Goal: Information Seeking & Learning: Find specific fact

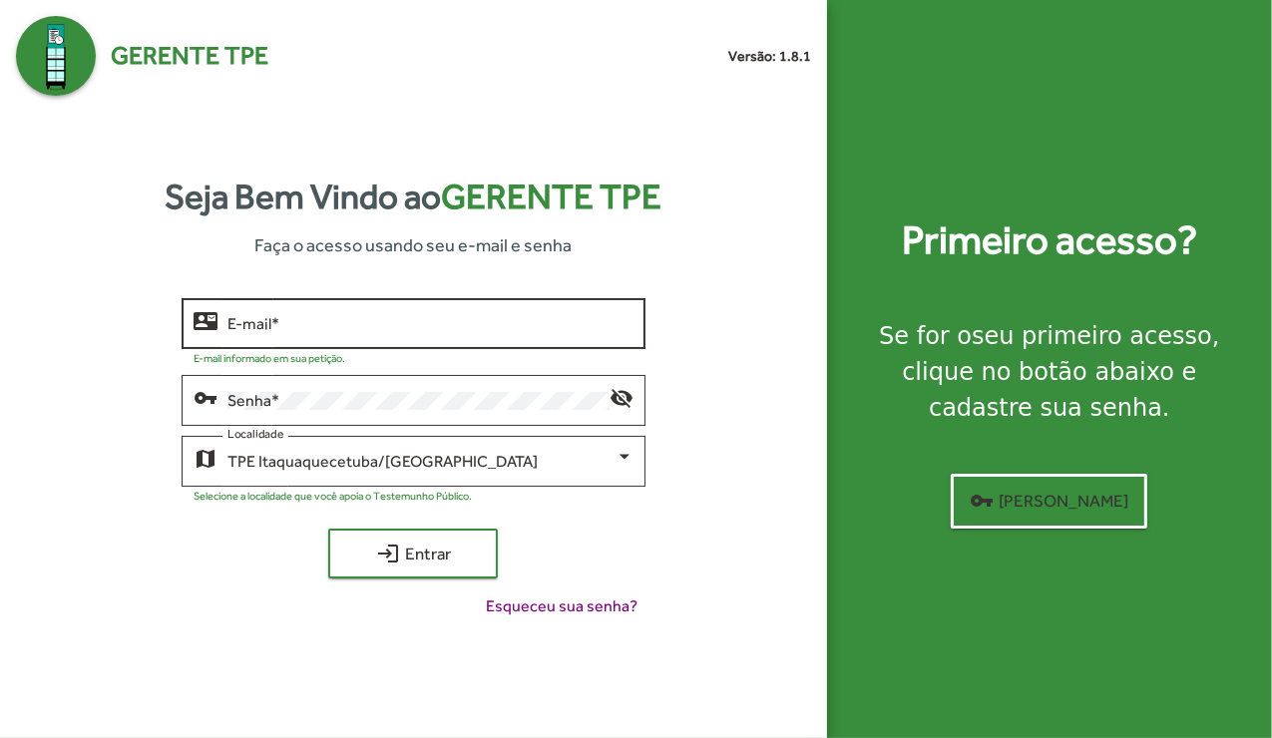
click at [424, 310] on div "E-mail *" at bounding box center [431, 321] width 406 height 55
type input "**********"
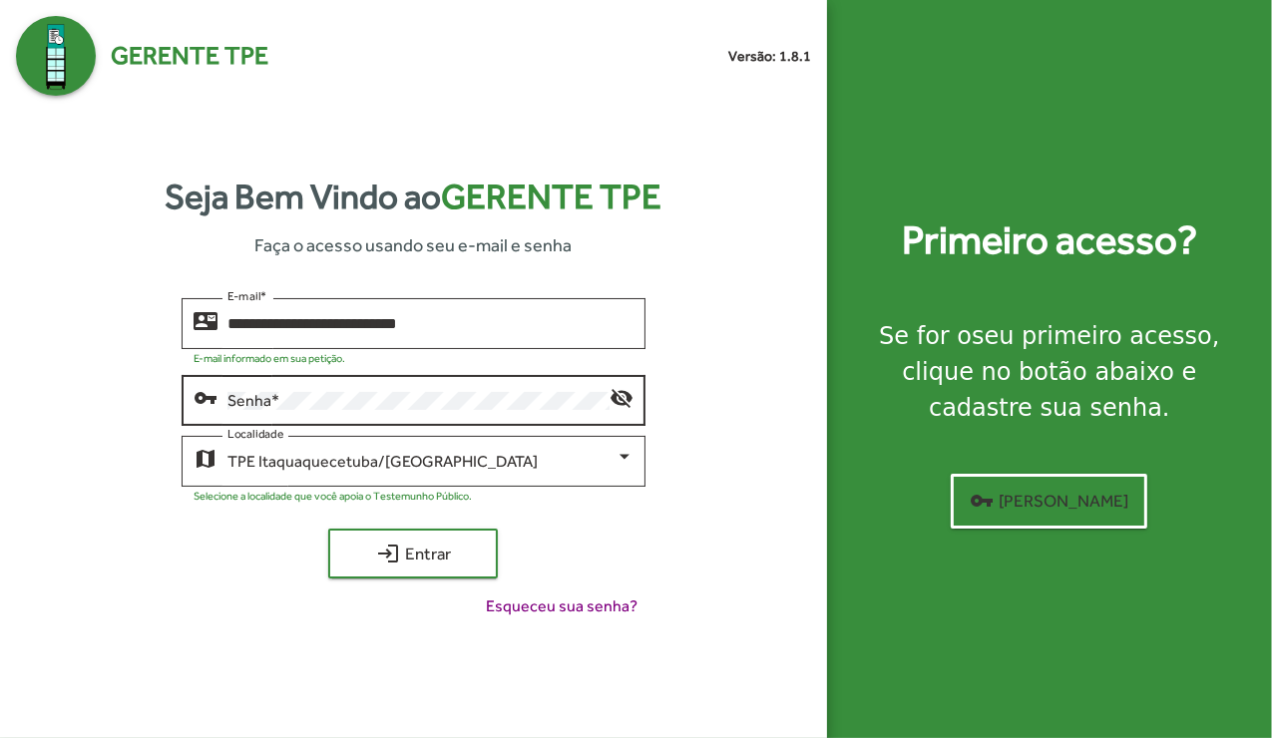
click at [336, 412] on div "Senha *" at bounding box center [419, 398] width 382 height 55
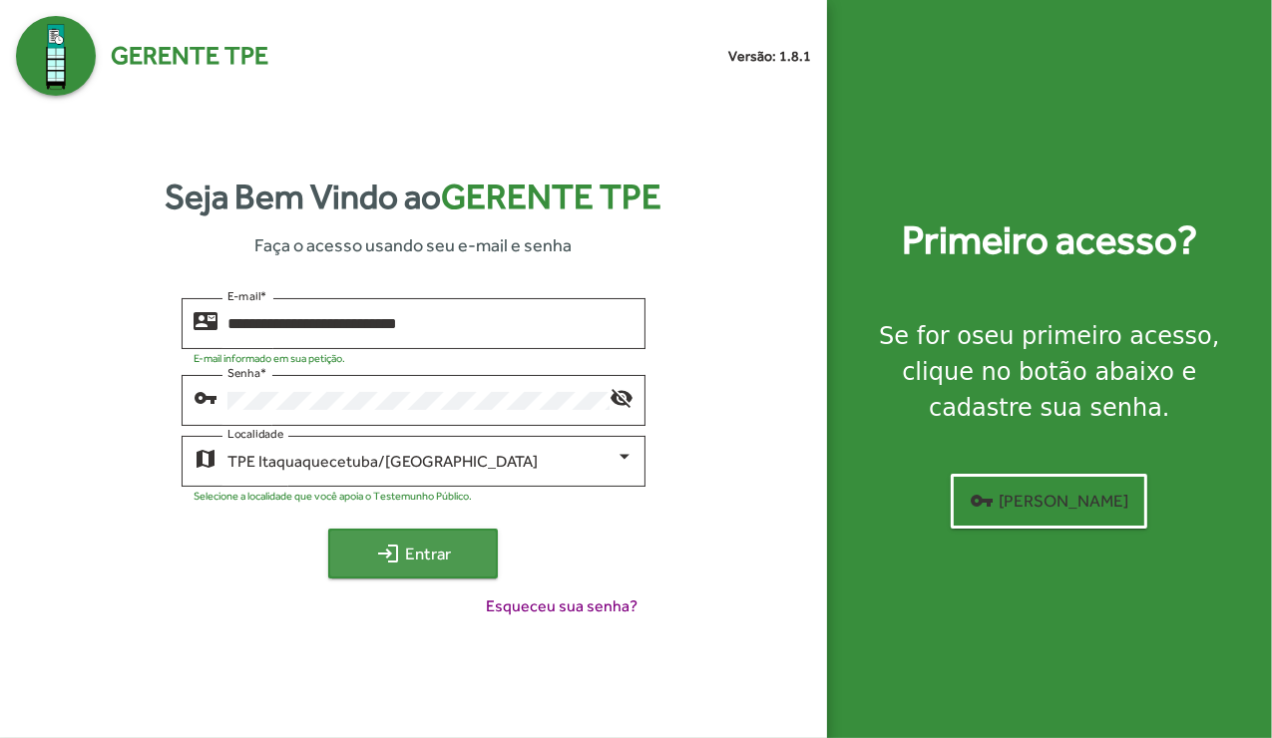
click at [387, 543] on mat-icon "login" at bounding box center [388, 554] width 24 height 24
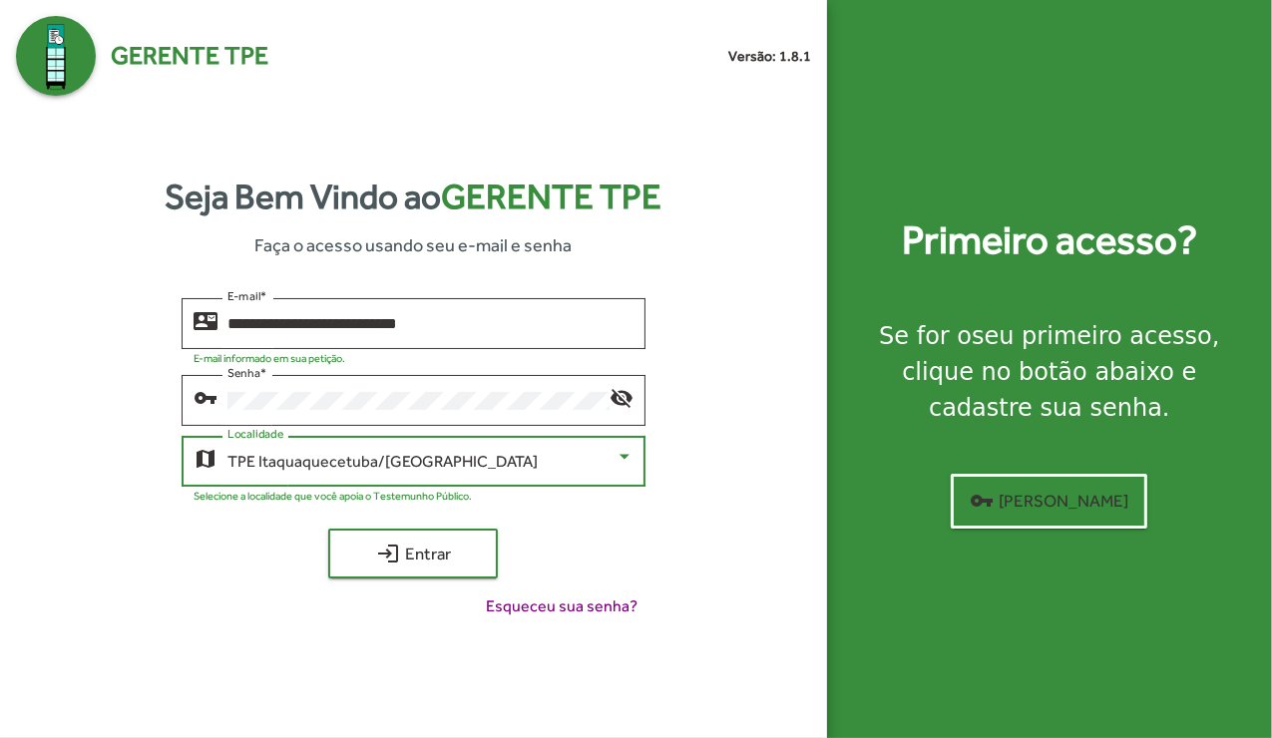
click at [442, 463] on div "TPE Itaquaquecetuba/[GEOGRAPHIC_DATA]" at bounding box center [422, 462] width 388 height 18
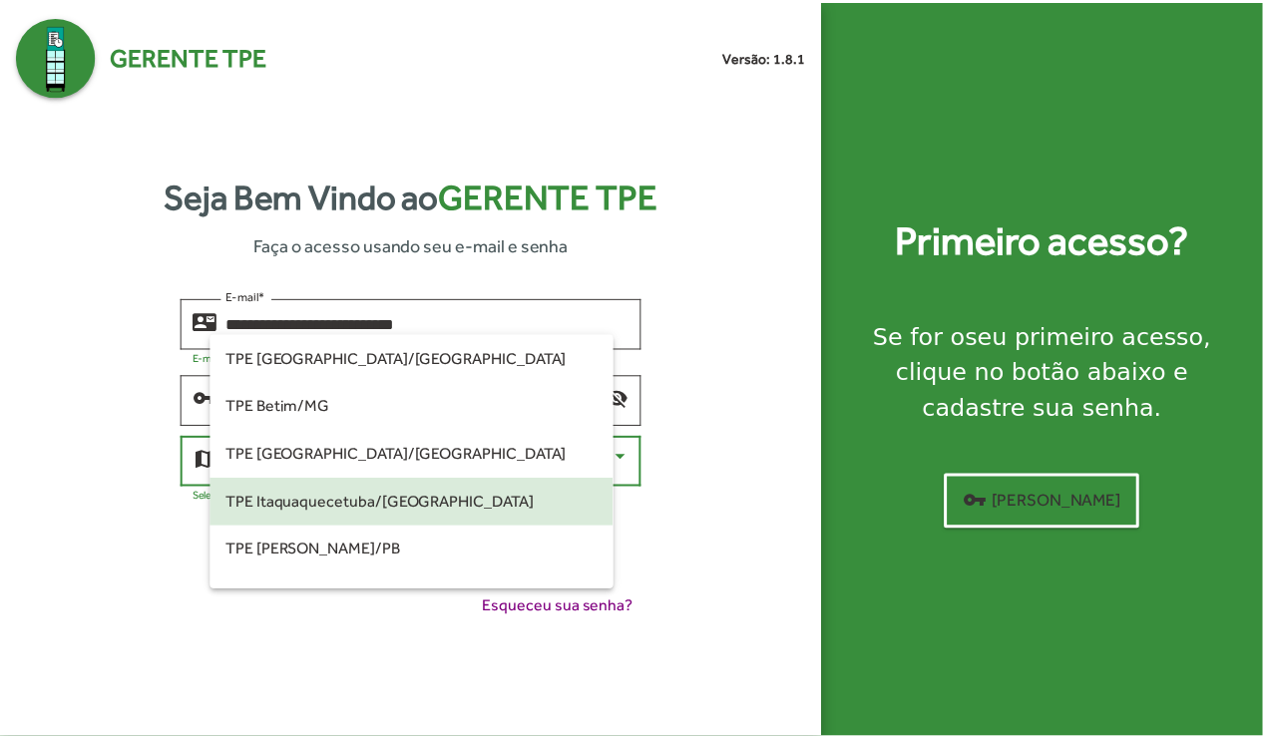
scroll to position [40, 0]
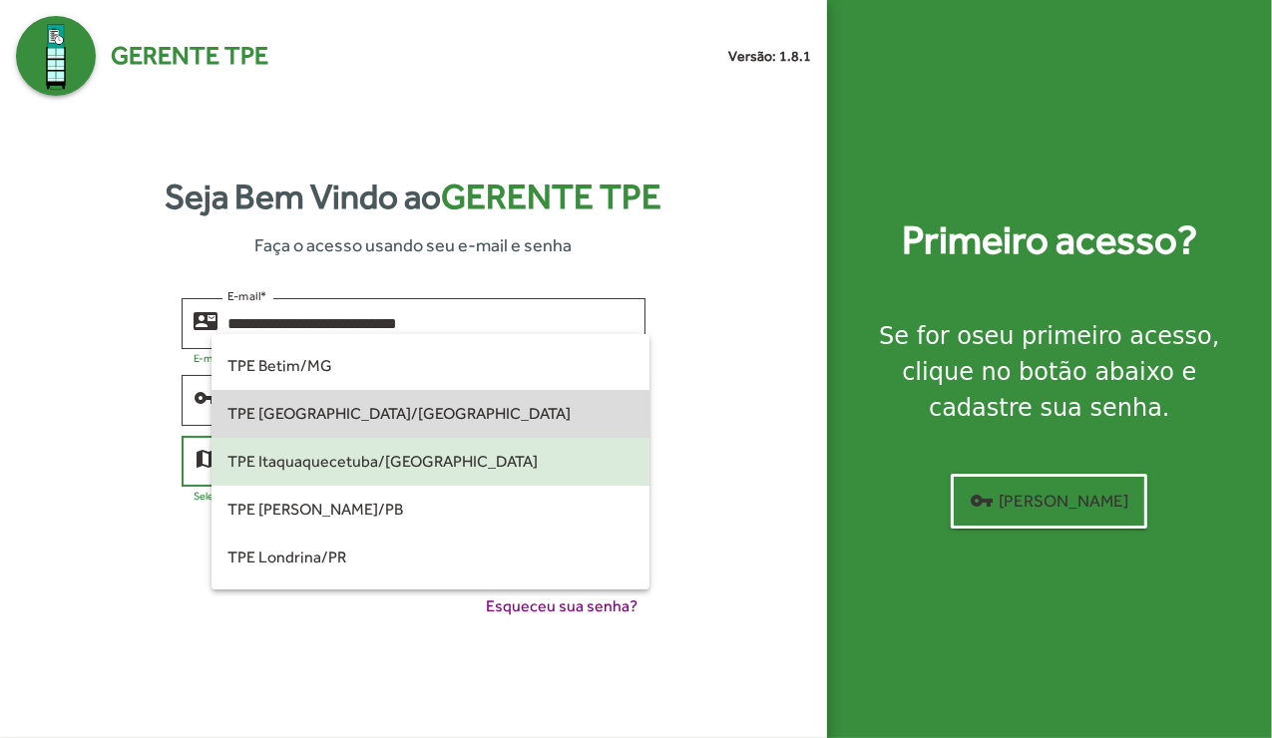
click at [455, 420] on span "TPE [GEOGRAPHIC_DATA]/[GEOGRAPHIC_DATA]" at bounding box center [431, 414] width 406 height 48
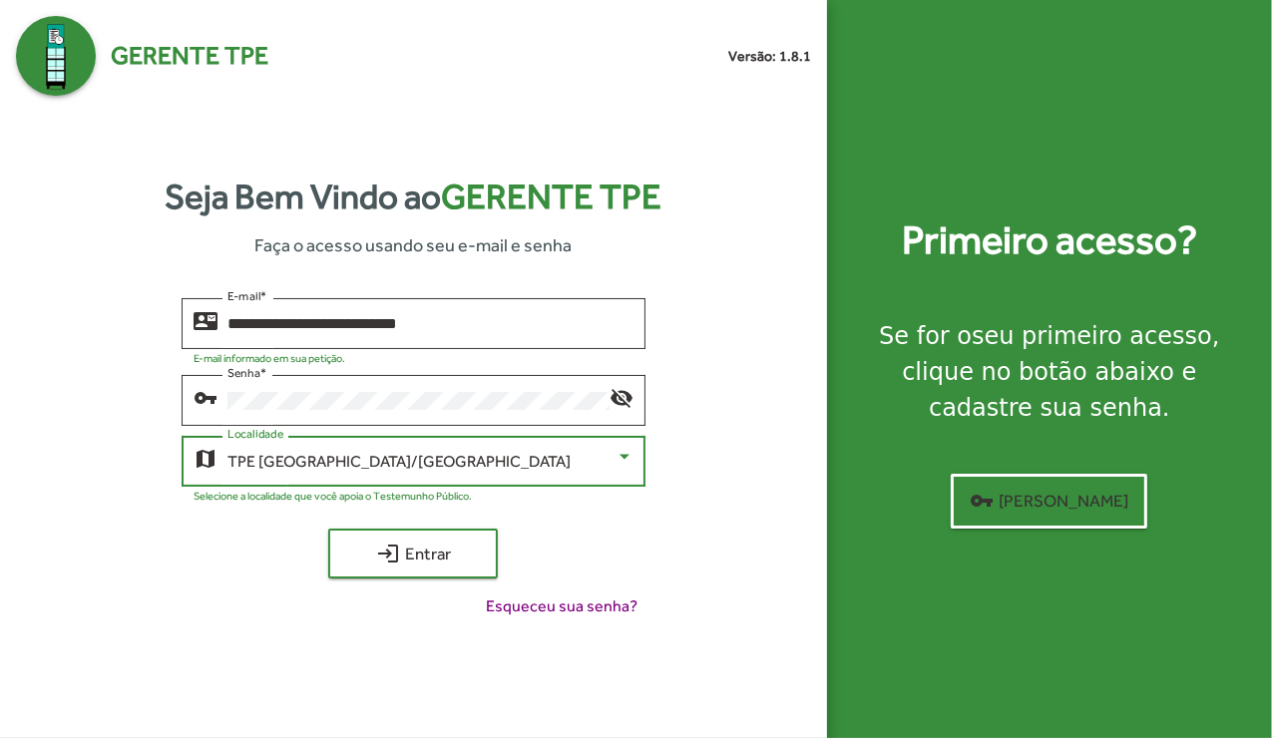
click at [451, 463] on div "TPE [GEOGRAPHIC_DATA]/[GEOGRAPHIC_DATA]" at bounding box center [422, 462] width 388 height 18
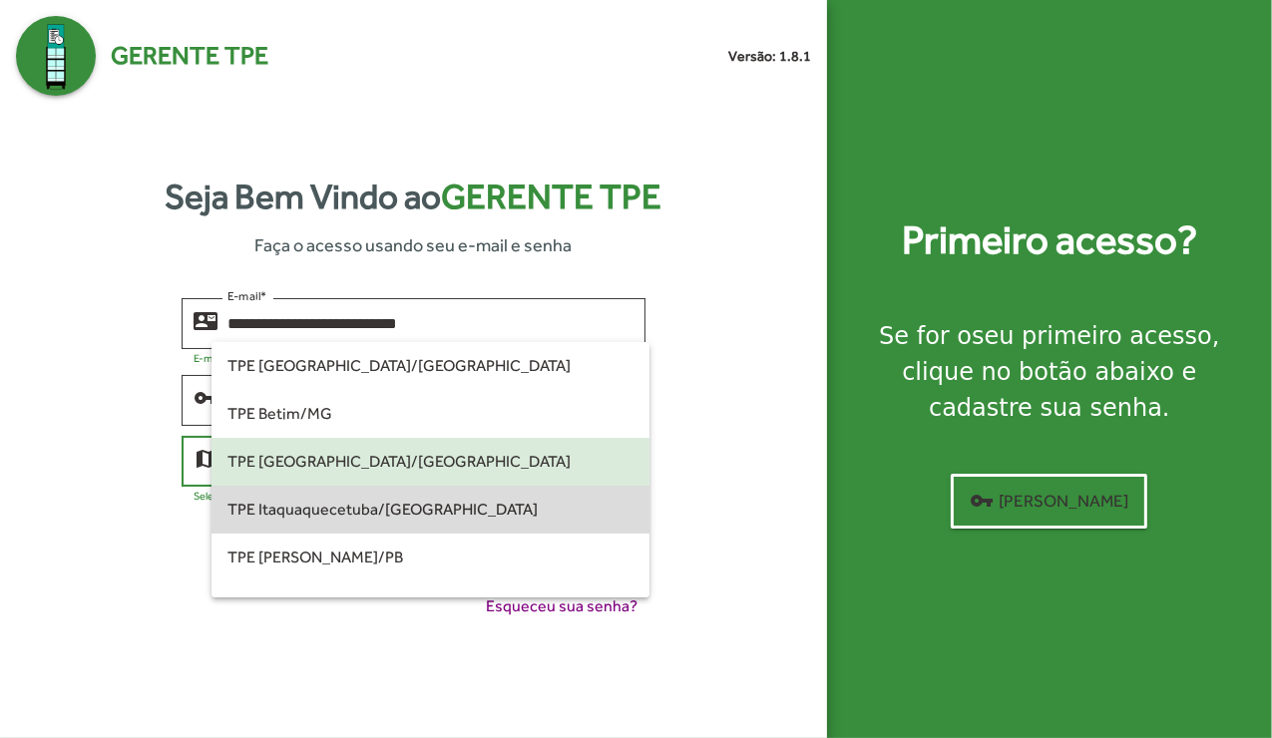
click at [476, 501] on span "TPE Itaquaquecetuba/[GEOGRAPHIC_DATA]" at bounding box center [431, 510] width 406 height 48
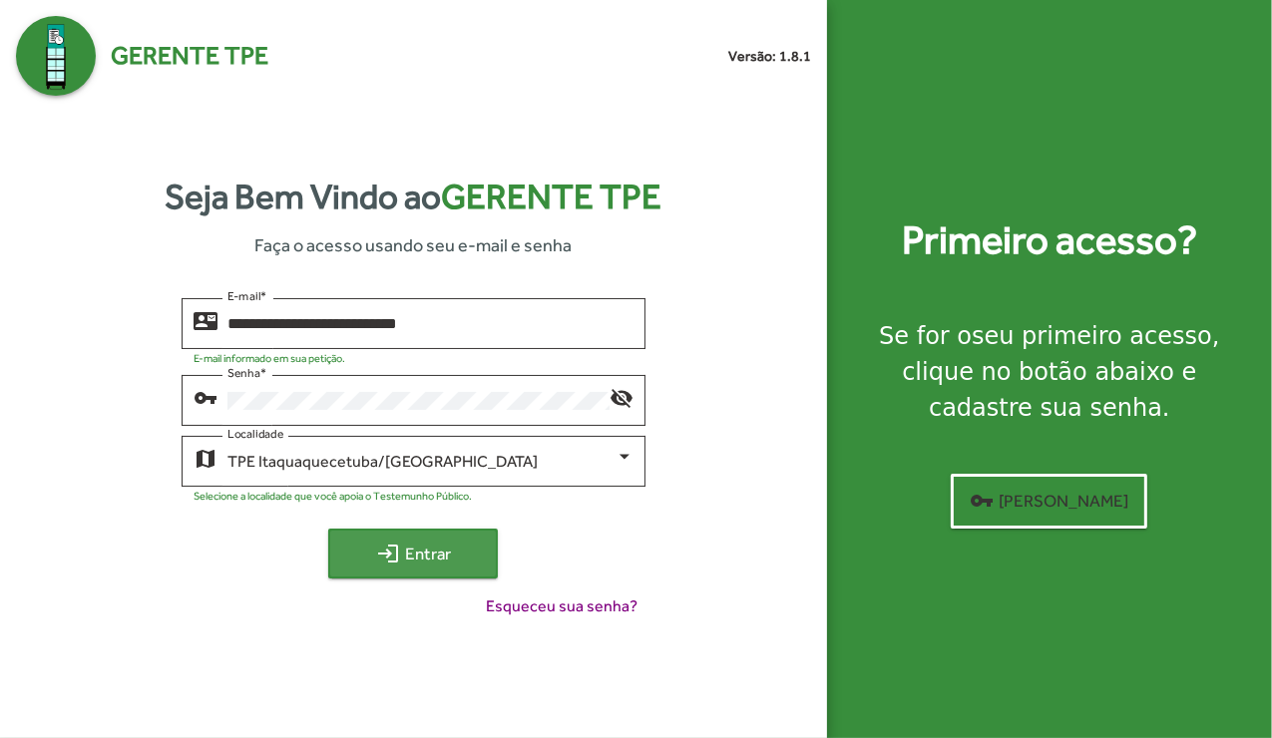
click at [414, 533] on button "login Entrar" at bounding box center [413, 554] width 170 height 50
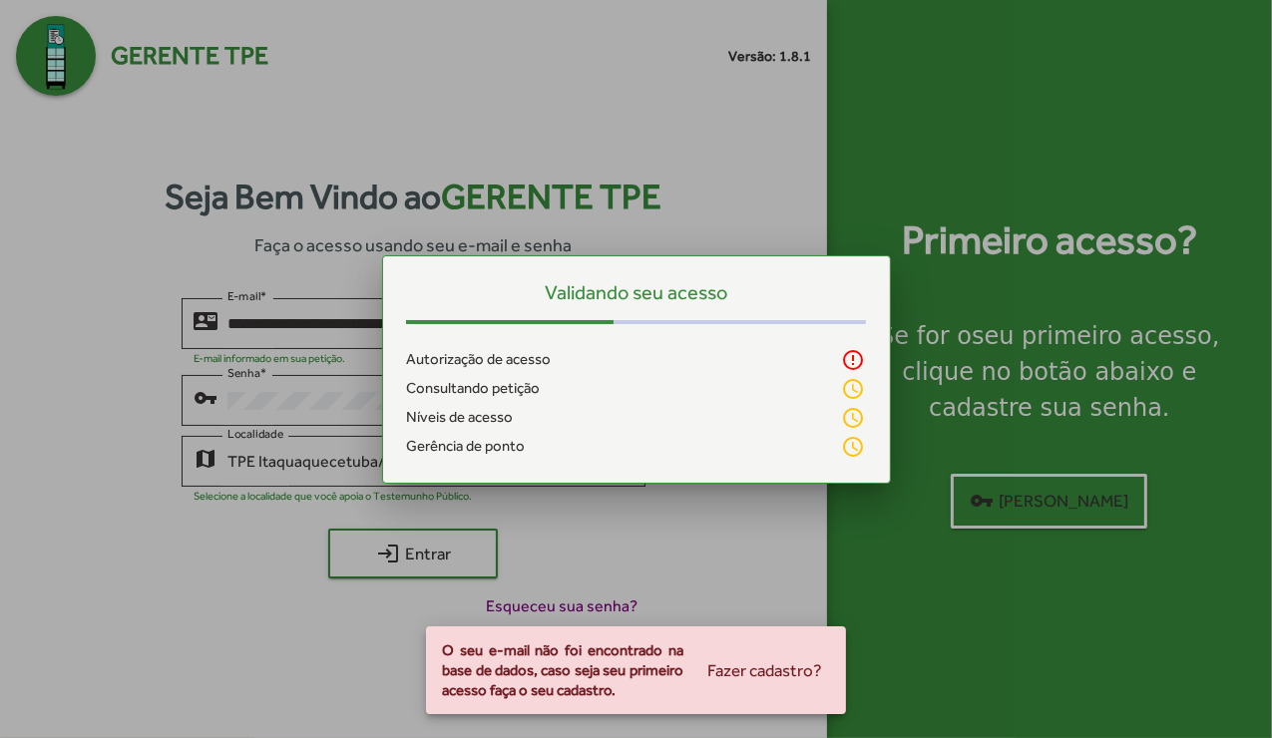
click at [524, 551] on div at bounding box center [636, 369] width 1272 height 738
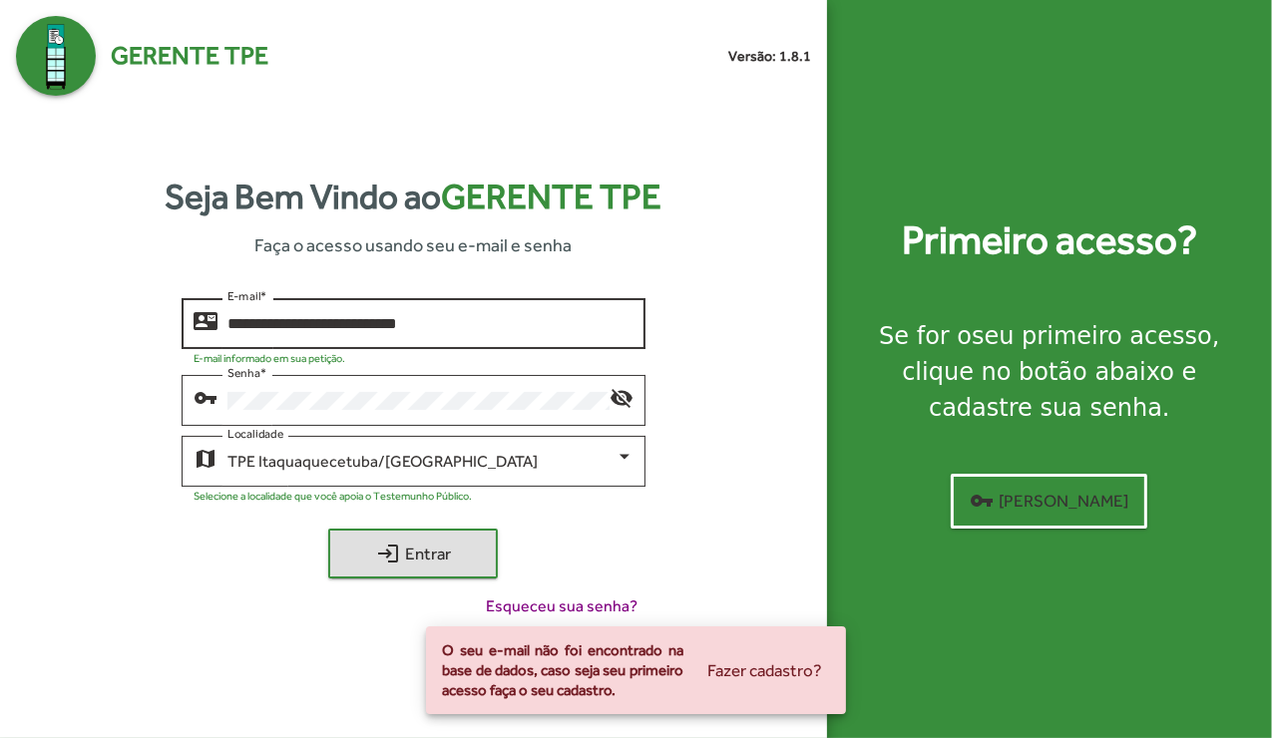
click at [471, 323] on input "**********" at bounding box center [431, 324] width 406 height 18
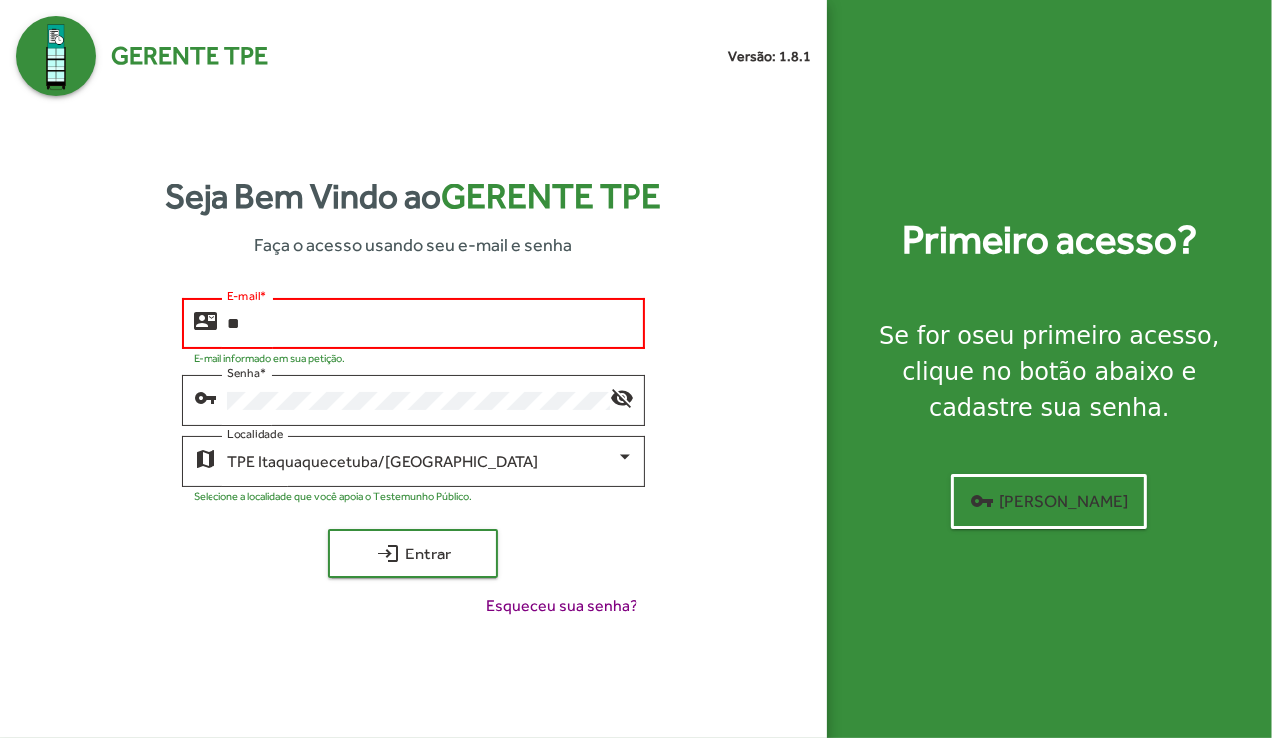
type input "*"
type input "**********"
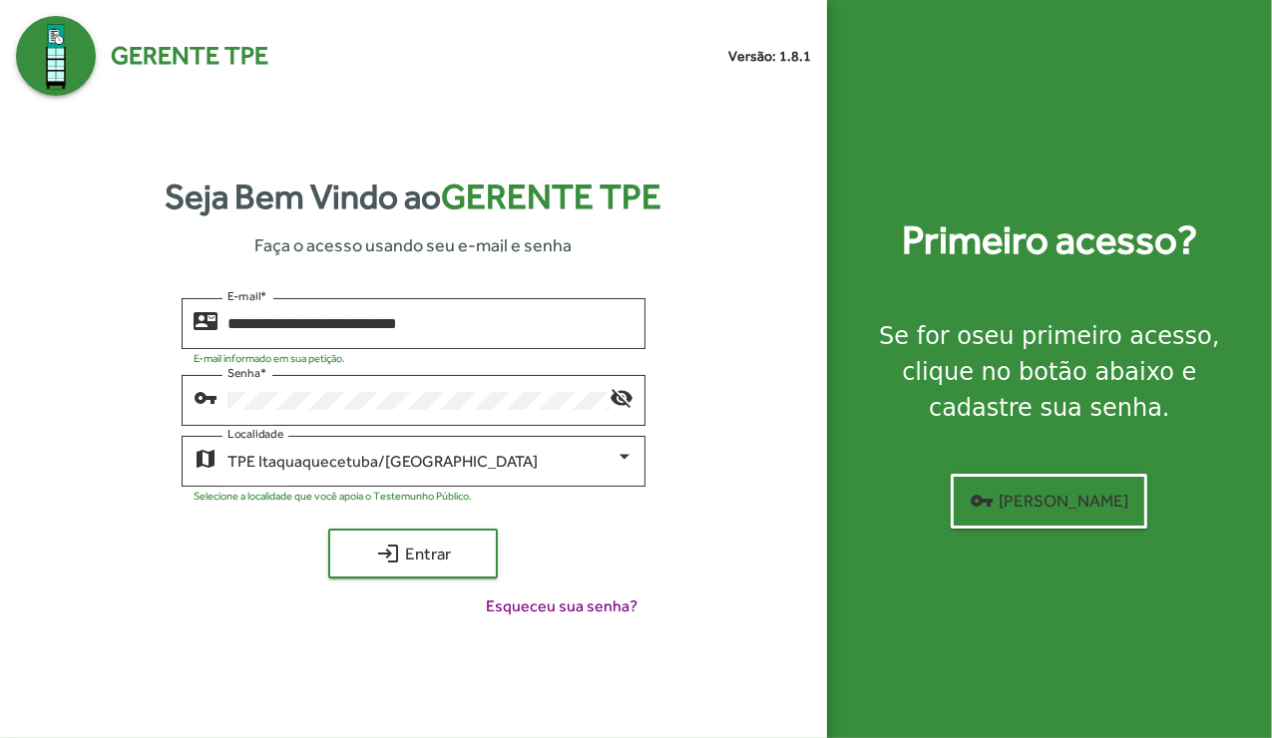
click at [314, 368] on div "**********" at bounding box center [413, 466] width 795 height 336
click at [342, 401] on div "vpn_key Senha * visibility_off" at bounding box center [414, 405] width 464 height 61
click at [378, 550] on mat-icon "login" at bounding box center [388, 554] width 24 height 24
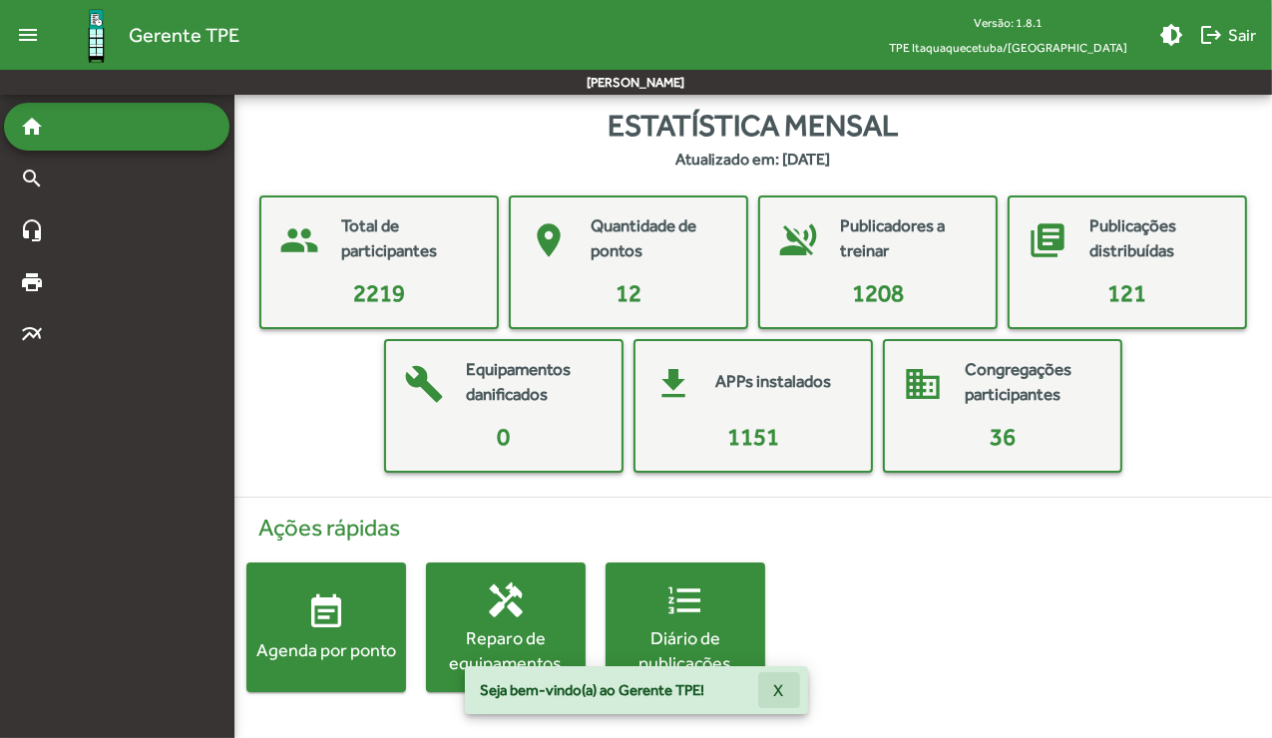
click at [524, 691] on span "X" at bounding box center [779, 691] width 10 height 36
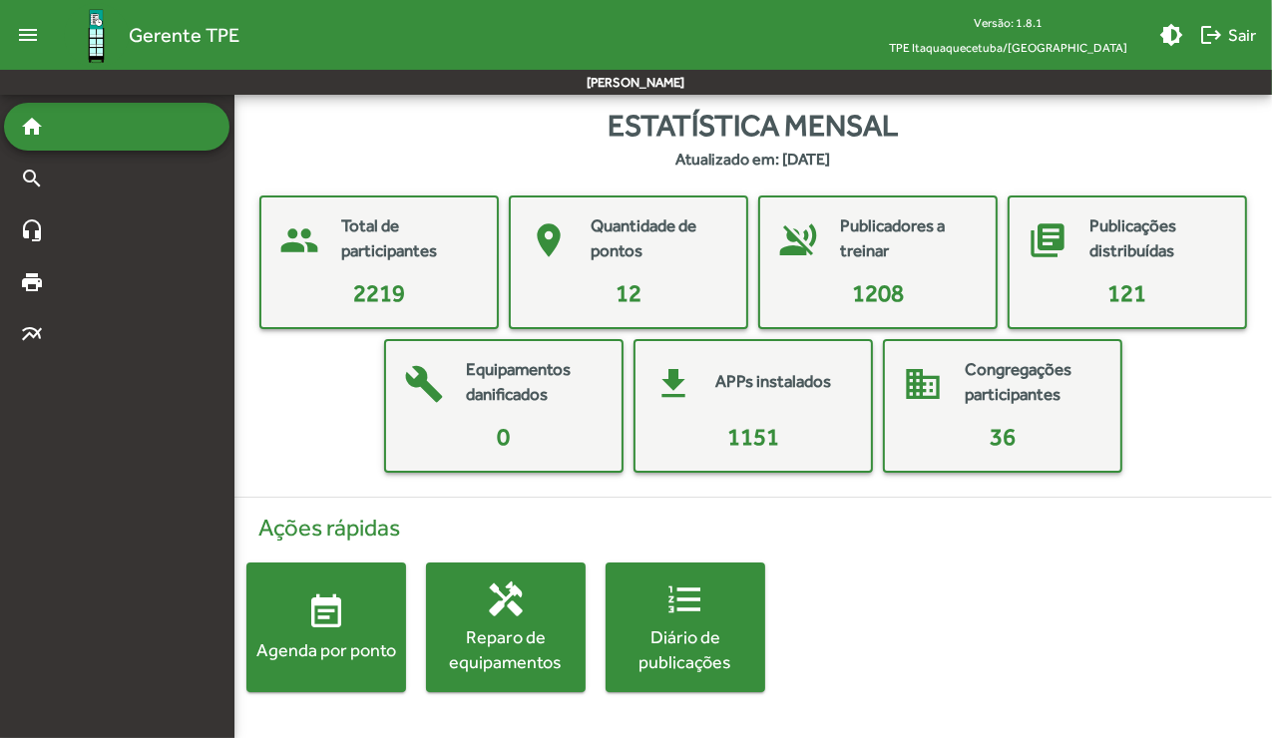
click at [369, 299] on span "2219" at bounding box center [379, 292] width 52 height 27
click at [391, 251] on mat-card-title "Total de participantes" at bounding box center [409, 239] width 136 height 51
click at [382, 304] on span "2219" at bounding box center [379, 292] width 52 height 27
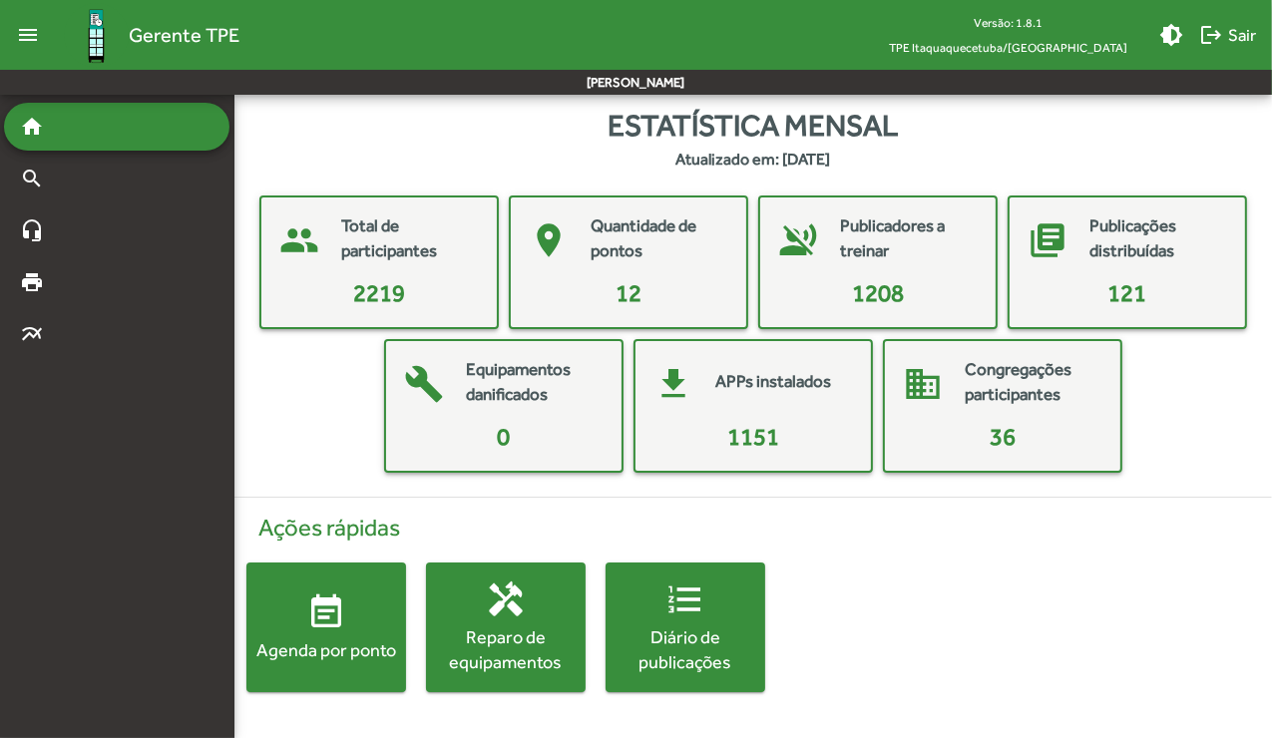
click at [382, 304] on span "2219" at bounding box center [379, 292] width 52 height 27
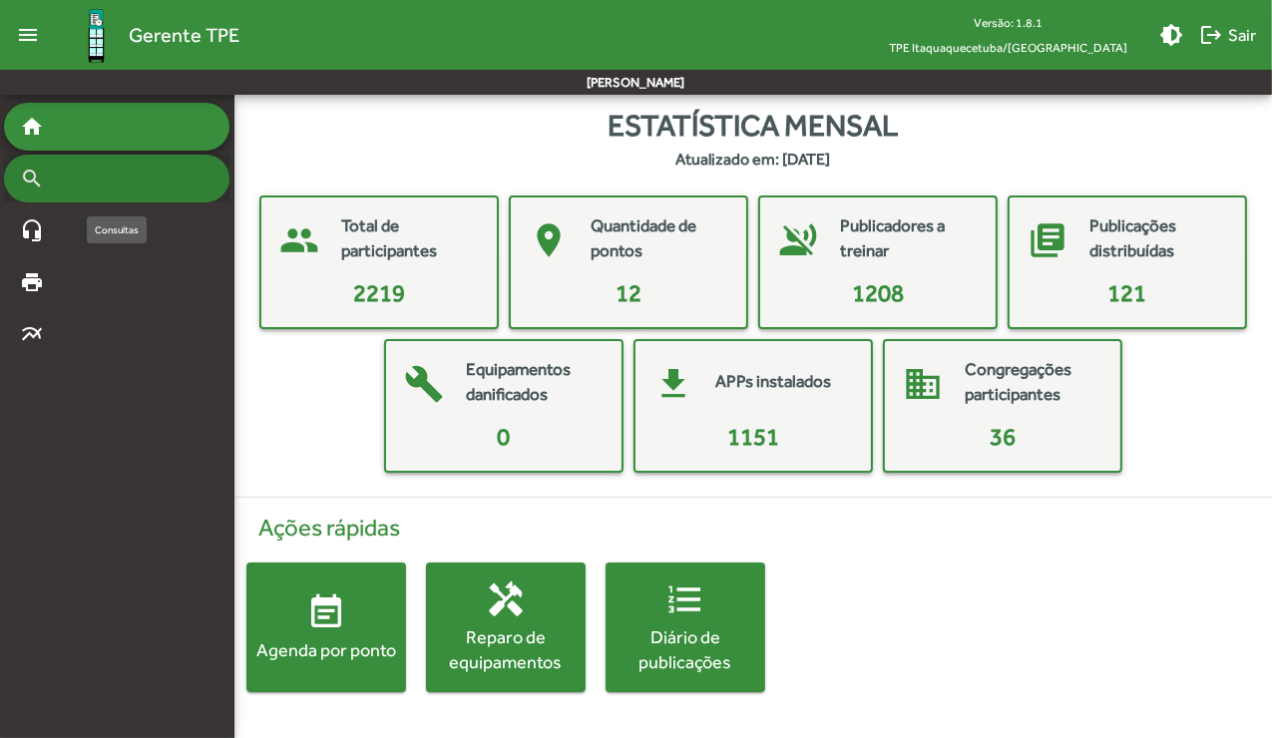
click at [25, 177] on mat-icon "search" at bounding box center [32, 179] width 24 height 24
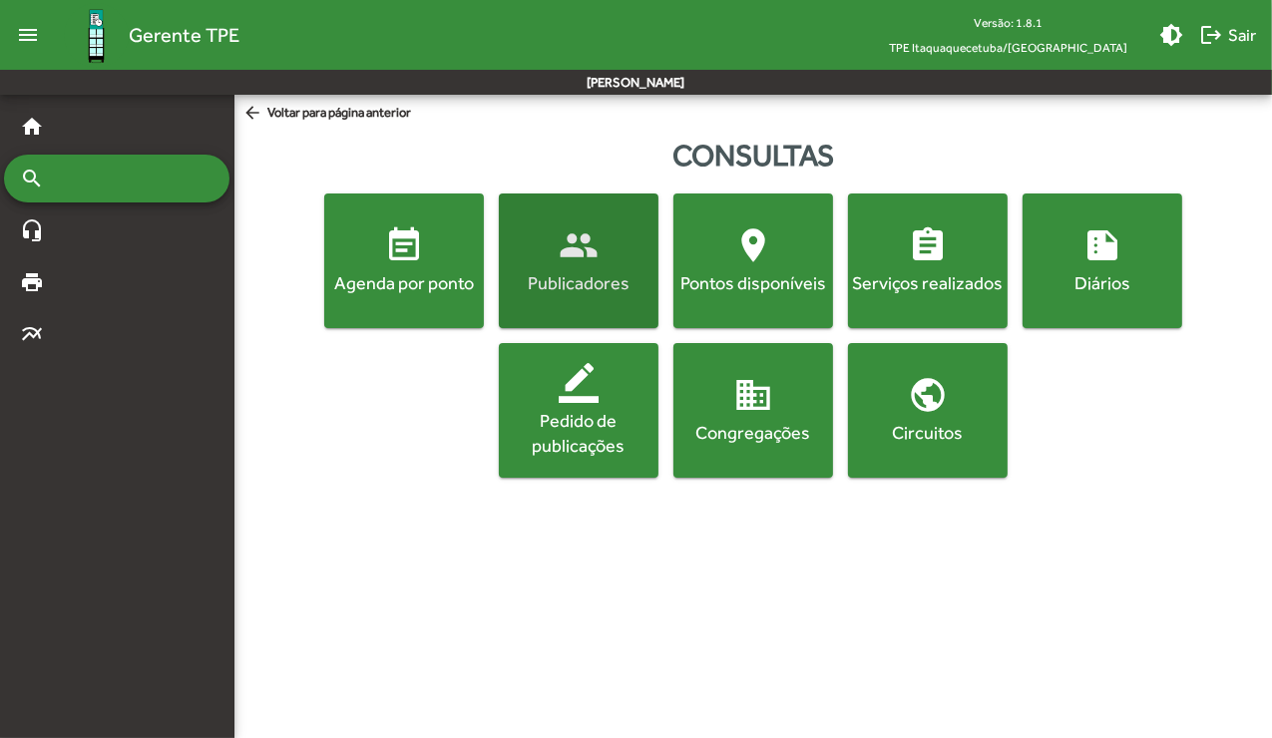
click at [524, 267] on span "people Publicadores" at bounding box center [579, 261] width 152 height 70
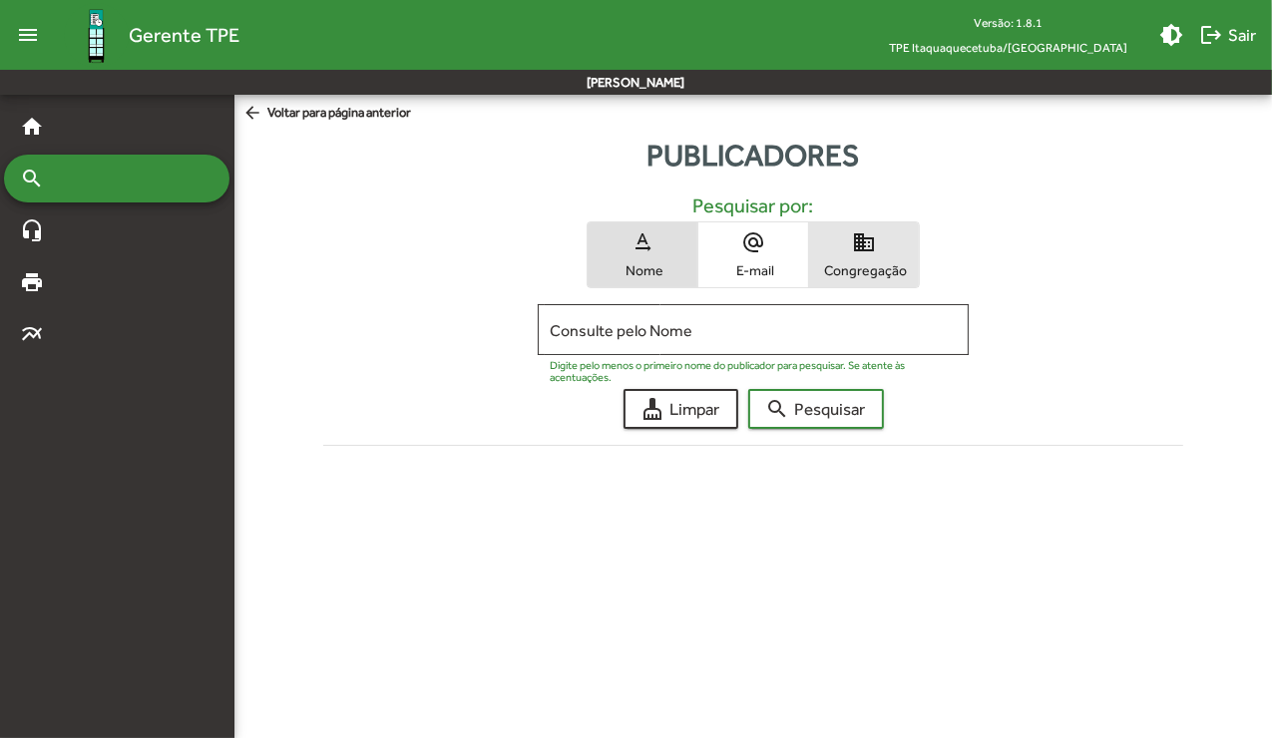
click at [524, 263] on span "Congregação" at bounding box center [864, 270] width 100 height 18
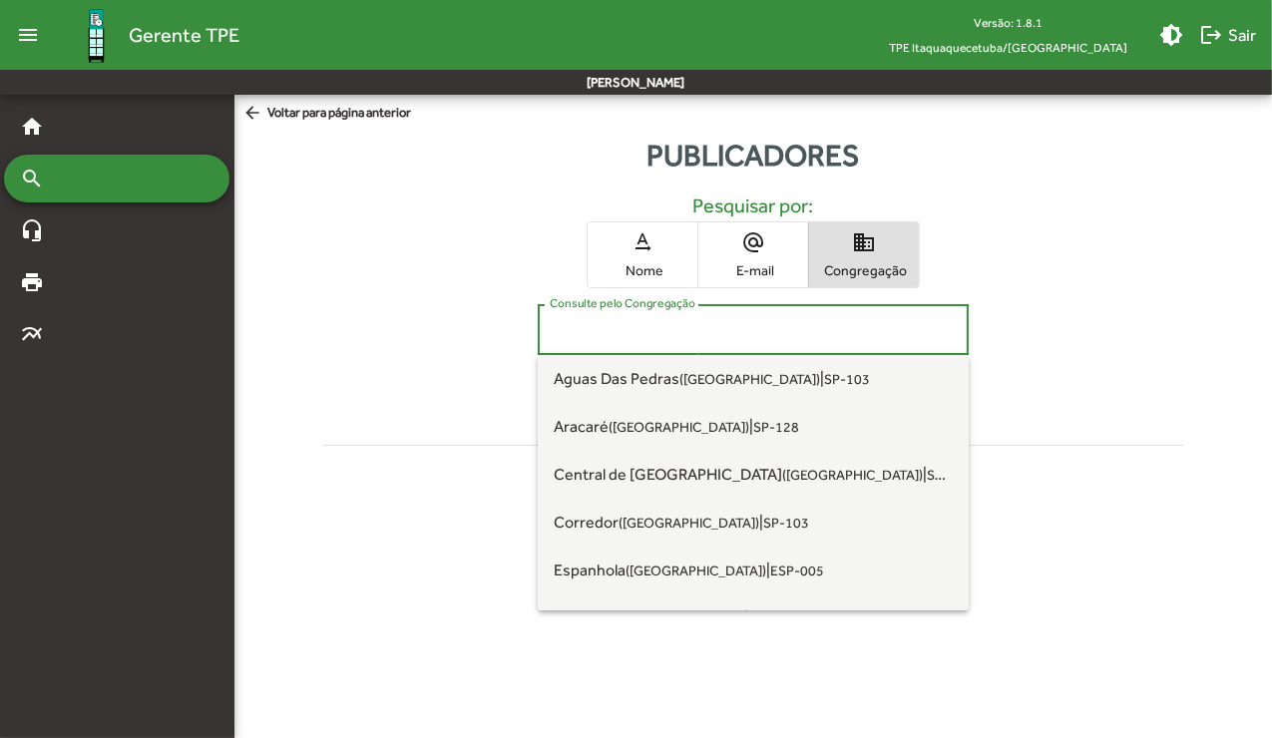
click at [524, 327] on input "Consulte pelo Congregação" at bounding box center [753, 330] width 406 height 18
type input "*"
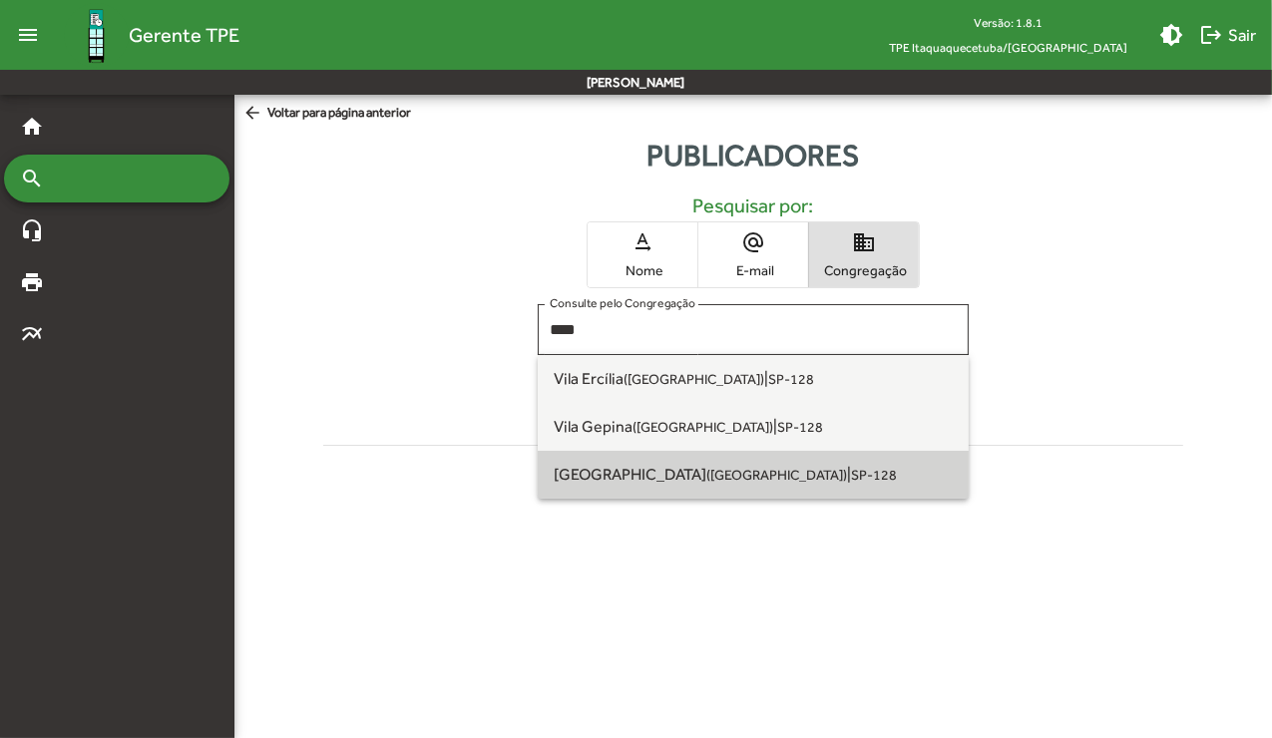
click at [524, 471] on span "[GEOGRAPHIC_DATA] ([GEOGRAPHIC_DATA]) | SP-128" at bounding box center [753, 475] width 398 height 48
type input "**********"
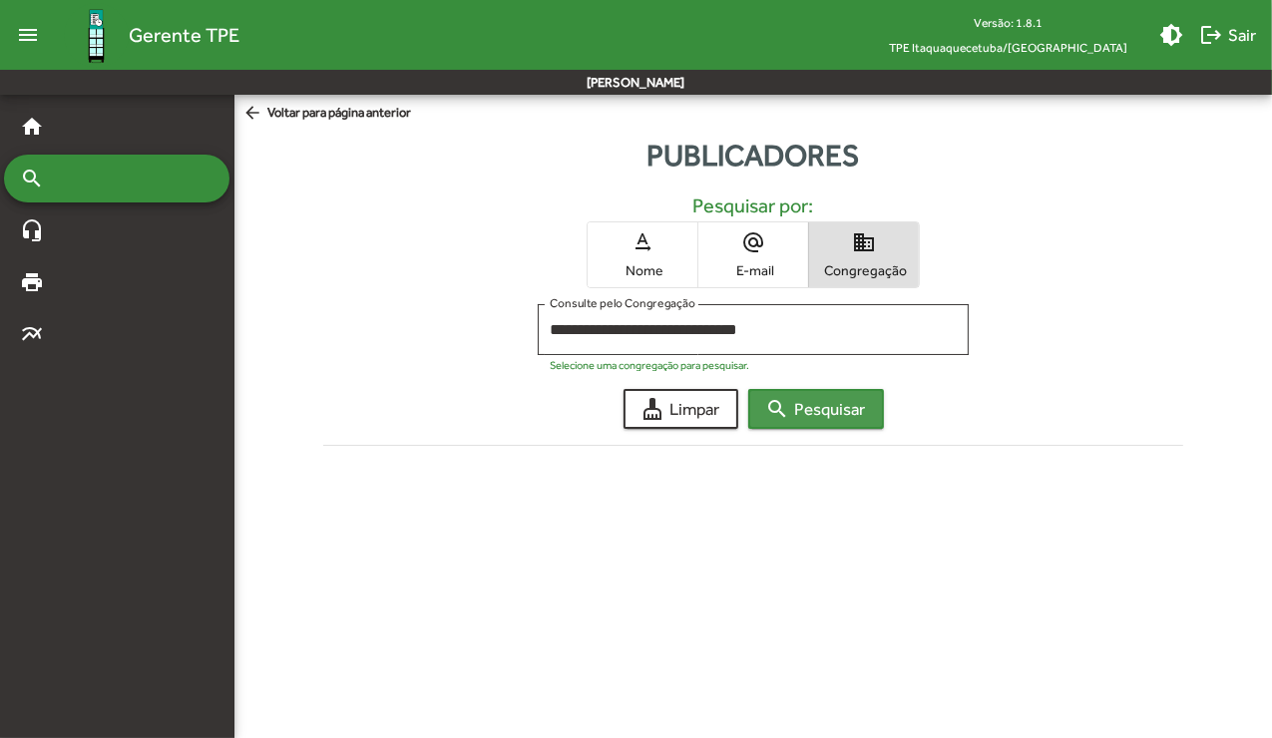
click at [524, 416] on span "search Pesquisar" at bounding box center [816, 409] width 100 height 36
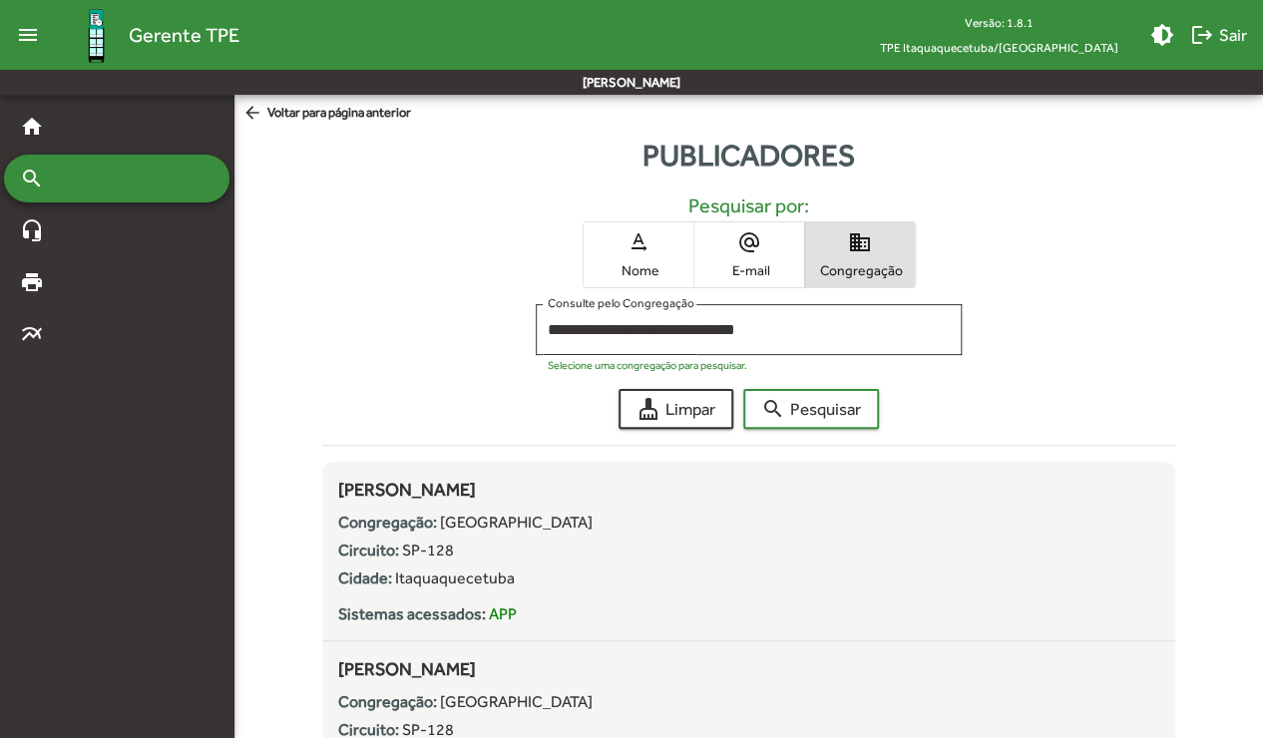
click at [464, 389] on div "cleaning_services Limpar search Pesquisar" at bounding box center [748, 409] width 853 height 40
click at [454, 270] on div "text_rotation_none Nome alternate_email E-mail domain Congregação" at bounding box center [748, 255] width 821 height 67
